Goal: Information Seeking & Learning: Check status

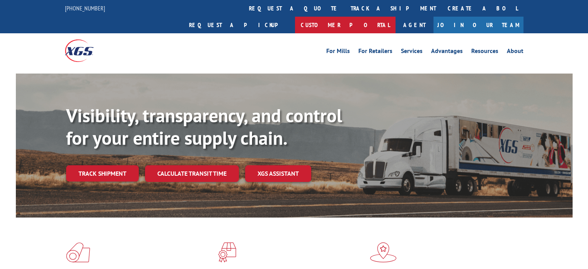
click at [395, 17] on link "Customer Portal" at bounding box center [345, 25] width 100 height 17
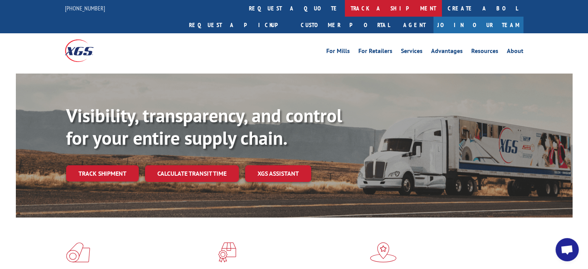
click at [345, 1] on link "track a shipment" at bounding box center [393, 8] width 97 height 17
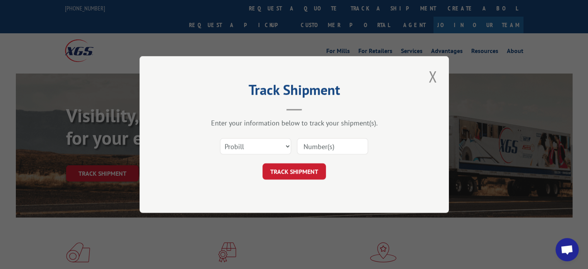
click at [308, 143] on input at bounding box center [332, 146] width 71 height 16
paste input "17535841"
type input "17535841"
click at [298, 175] on button "TRACK SHIPMENT" at bounding box center [293, 171] width 63 height 16
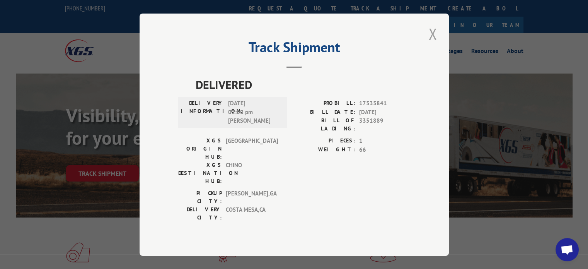
click at [429, 43] on button "Close modal" at bounding box center [432, 33] width 13 height 21
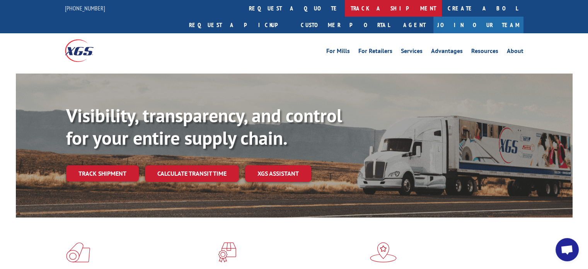
click at [345, 3] on link "track a shipment" at bounding box center [393, 8] width 97 height 17
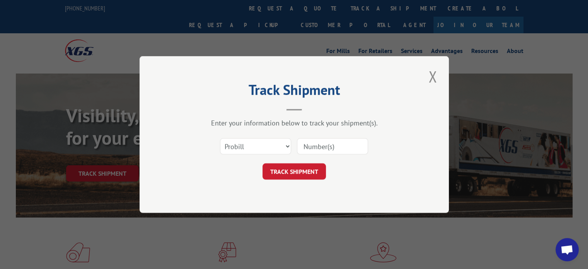
click at [315, 149] on input at bounding box center [332, 146] width 71 height 16
paste input "17508451"
type input "17508451"
click at [299, 161] on form "Select category... Probill BOL PO 17508451 TRACK SHIPMENT" at bounding box center [294, 156] width 232 height 46
click at [296, 167] on button "TRACK SHIPMENT" at bounding box center [293, 171] width 63 height 16
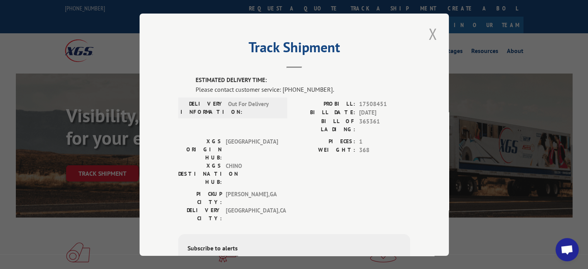
click at [426, 34] on button "Close modal" at bounding box center [432, 33] width 13 height 21
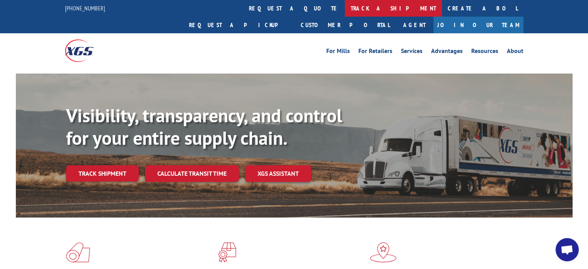
click at [345, 9] on link "track a shipment" at bounding box center [393, 8] width 97 height 17
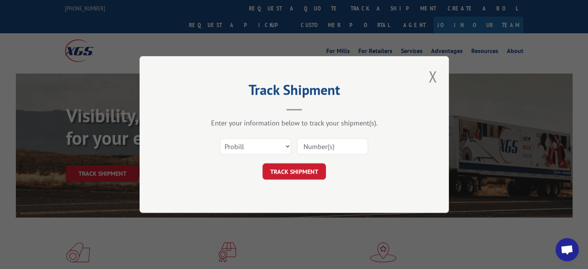
click at [308, 139] on input at bounding box center [332, 146] width 71 height 16
paste input "17514054"
type input "17514054"
click at [294, 163] on button "TRACK SHIPMENT" at bounding box center [293, 171] width 63 height 16
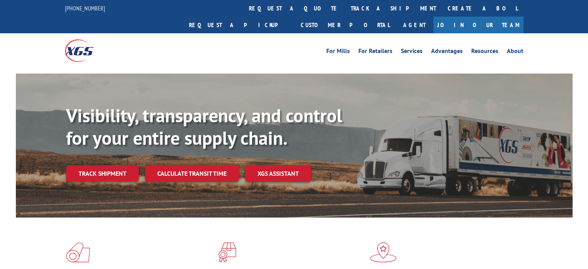
click at [265, 33] on div "For Mills For Retailers Services Advantages Resources About For Mills For Retai…" at bounding box center [294, 50] width 458 height 34
click at [345, 10] on link "track a shipment" at bounding box center [393, 8] width 97 height 17
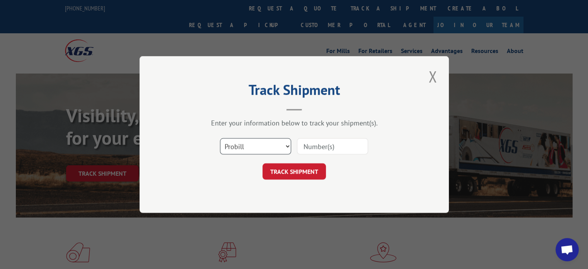
click at [238, 139] on select "Select category... Probill BOL PO" at bounding box center [255, 146] width 71 height 16
select select "bol"
click at [220, 138] on select "Select category... Probill BOL PO" at bounding box center [255, 146] width 71 height 16
click at [326, 142] on input at bounding box center [332, 146] width 71 height 16
type input "T"
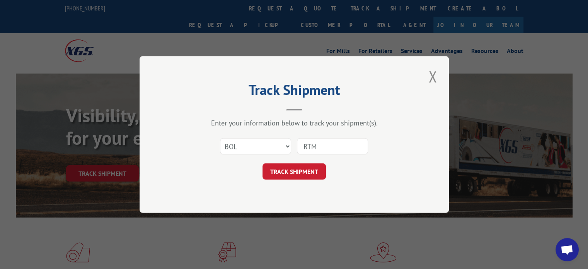
type input "rtm165556"
click at [295, 174] on button "TRACK SHIPMENT" at bounding box center [293, 171] width 63 height 16
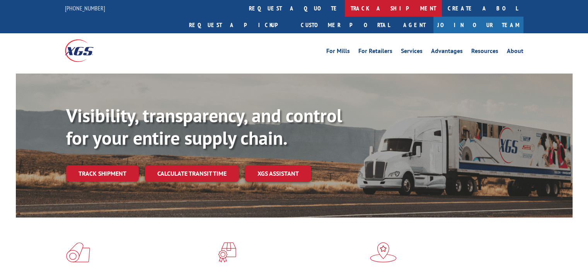
click at [345, 8] on link "track a shipment" at bounding box center [393, 8] width 97 height 17
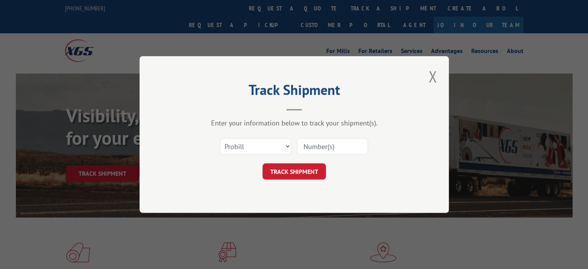
click at [325, 142] on input at bounding box center [332, 146] width 71 height 16
paste input "12958080"
type input "12958080"
click at [295, 168] on button "TRACK SHIPMENT" at bounding box center [293, 171] width 63 height 16
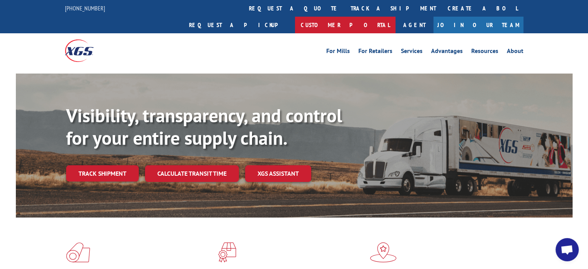
click at [395, 17] on link "Customer Portal" at bounding box center [345, 25] width 100 height 17
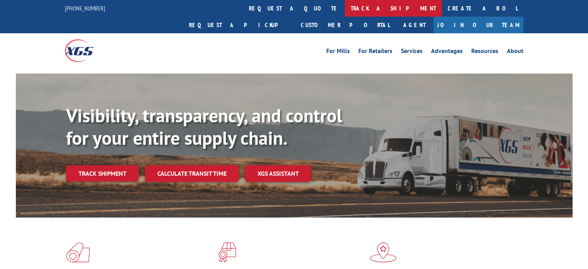
click at [345, 9] on link "track a shipment" at bounding box center [393, 8] width 97 height 17
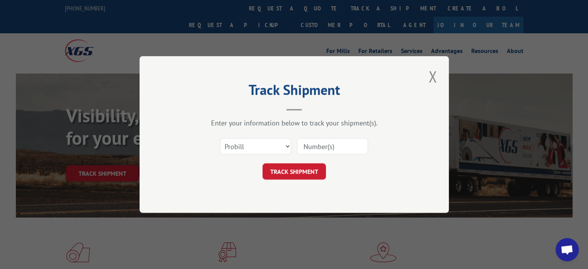
click at [344, 150] on input at bounding box center [332, 146] width 71 height 16
paste input "17534438"
type input "17534438"
click at [296, 167] on button "TRACK SHIPMENT" at bounding box center [293, 171] width 63 height 16
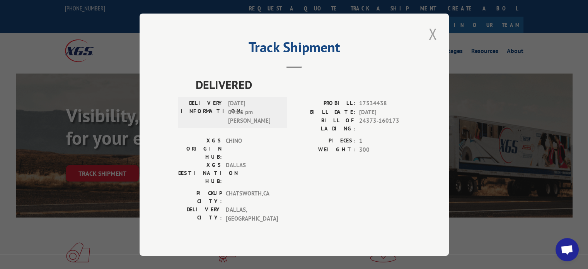
click at [431, 39] on button "Close modal" at bounding box center [432, 33] width 13 height 21
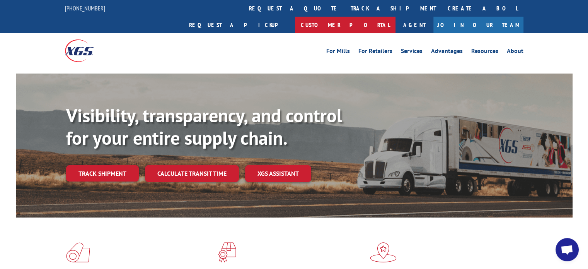
click at [395, 17] on link "Customer Portal" at bounding box center [345, 25] width 100 height 17
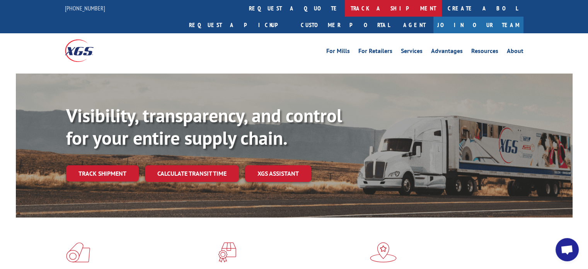
click at [345, 14] on link "track a shipment" at bounding box center [393, 8] width 97 height 17
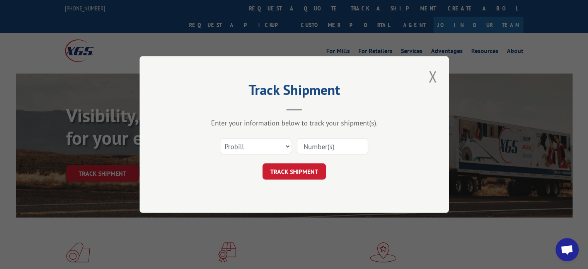
click at [318, 147] on input at bounding box center [332, 146] width 71 height 16
paste input "17536630"
type input "17536630"
click at [275, 172] on button "TRACK SHIPMENT" at bounding box center [293, 171] width 63 height 16
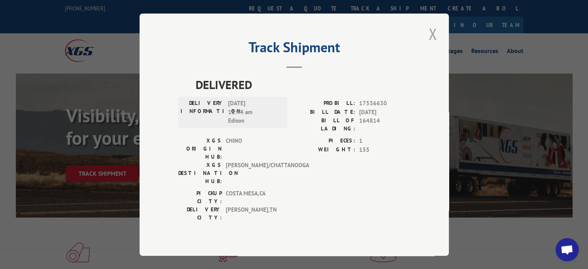
click at [433, 44] on button "Close modal" at bounding box center [432, 33] width 13 height 21
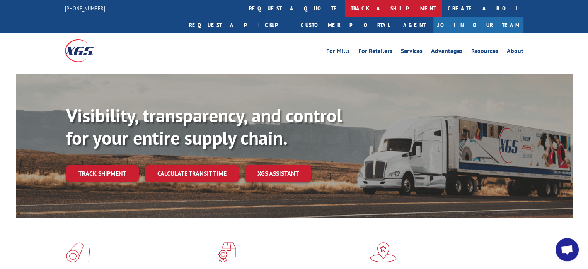
click at [345, 8] on link "track a shipment" at bounding box center [393, 8] width 97 height 17
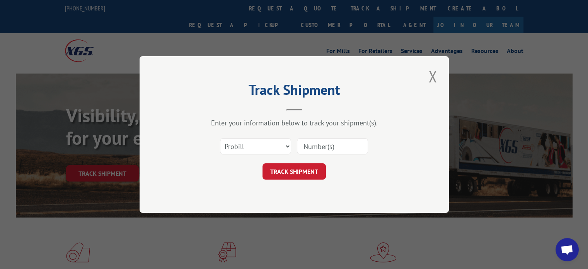
click at [305, 143] on input at bounding box center [332, 146] width 71 height 16
paste input "17508451"
type input "17508451"
click at [295, 174] on button "TRACK SHIPMENT" at bounding box center [293, 171] width 63 height 16
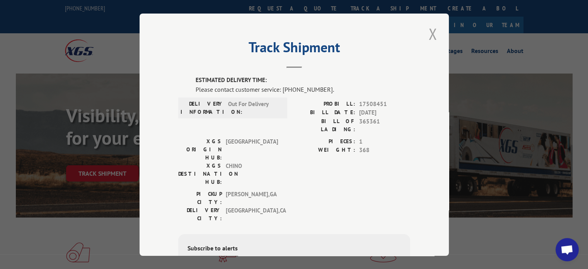
click at [430, 37] on button "Close modal" at bounding box center [432, 33] width 13 height 21
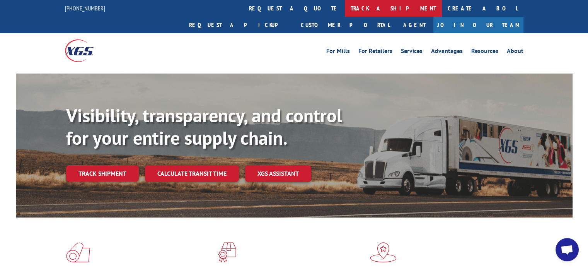
click at [345, 1] on link "track a shipment" at bounding box center [393, 8] width 97 height 17
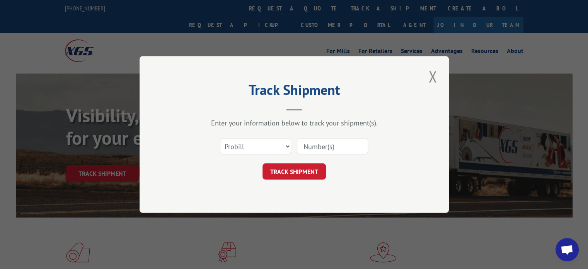
click at [320, 146] on input at bounding box center [332, 146] width 71 height 16
paste input "17500765"
type input "17500765"
click at [304, 173] on button "TRACK SHIPMENT" at bounding box center [293, 171] width 63 height 16
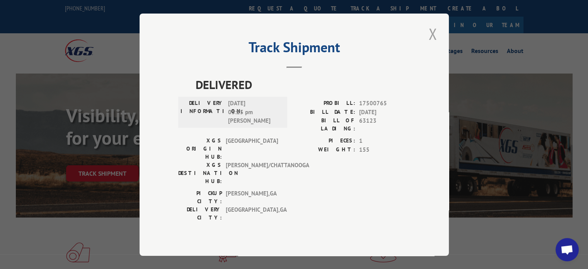
click at [427, 44] on button "Close modal" at bounding box center [432, 33] width 13 height 21
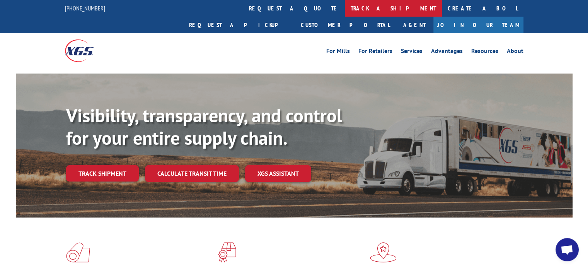
click at [345, 8] on link "track a shipment" at bounding box center [393, 8] width 97 height 17
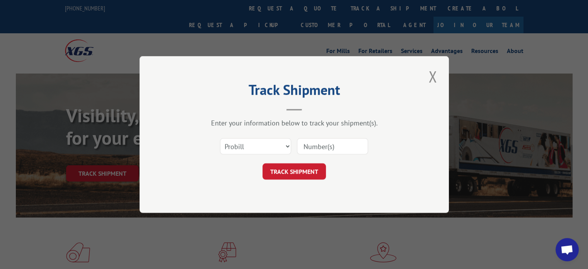
click at [312, 147] on input at bounding box center [332, 146] width 71 height 16
paste input "17512251"
type input "17512251"
click at [286, 174] on button "TRACK SHIPMENT" at bounding box center [293, 171] width 63 height 16
